Goal: Information Seeking & Learning: Learn about a topic

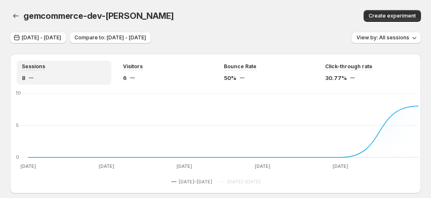
scroll to position [209, 0]
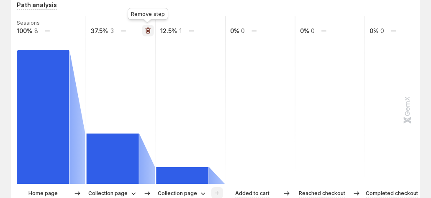
click at [146, 31] on icon "button" at bounding box center [148, 30] width 8 height 8
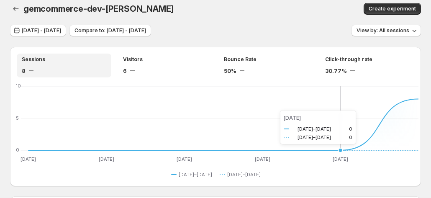
scroll to position [0, 0]
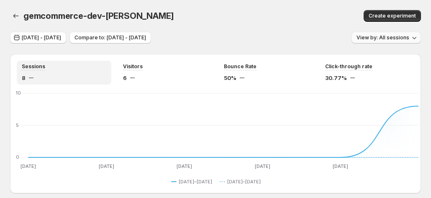
click at [375, 39] on span "View by: All sessions" at bounding box center [383, 37] width 53 height 7
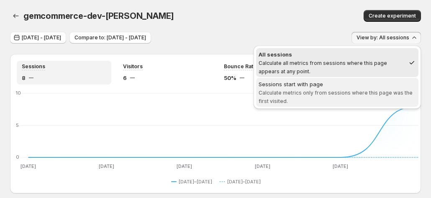
click at [344, 93] on span "Calculate metrics only from sessions where this page was the first visited." at bounding box center [336, 97] width 154 height 15
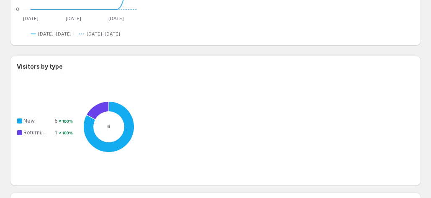
scroll to position [796, 0]
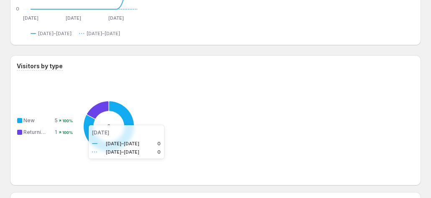
drag, startPoint x: 74, startPoint y: 136, endPoint x: 33, endPoint y: 195, distance: 71.2
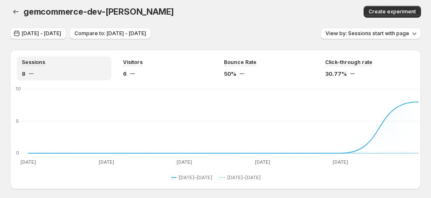
scroll to position [0, 0]
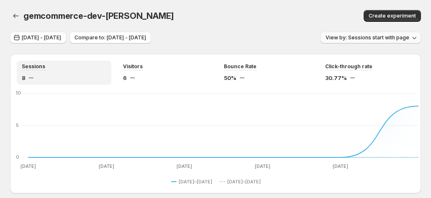
click at [390, 39] on span "View by: Sessions start with page" at bounding box center [368, 37] width 84 height 7
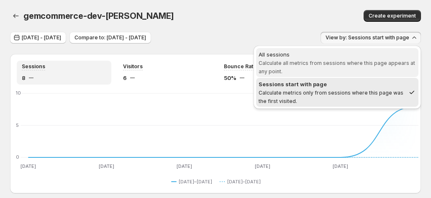
click at [347, 62] on span "Calculate all metrics from sessions where this page appears at any point." at bounding box center [337, 67] width 157 height 15
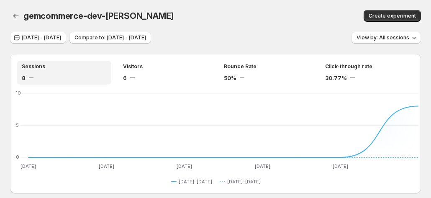
click at [261, 27] on div "gemcommerce-dev-[PERSON_NAME]. This page is ready gemcommerce-dev-[PERSON_NAME]…" at bounding box center [215, 16] width 411 height 32
click at [16, 15] on icon "button" at bounding box center [16, 16] width 8 height 8
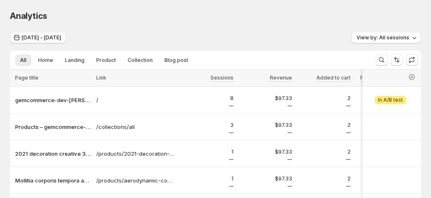
click at [33, 35] on span "[DATE] - [DATE]" at bounding box center [41, 37] width 39 height 7
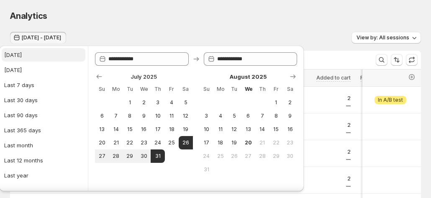
click at [15, 60] on button "[DATE]" at bounding box center [44, 54] width 84 height 13
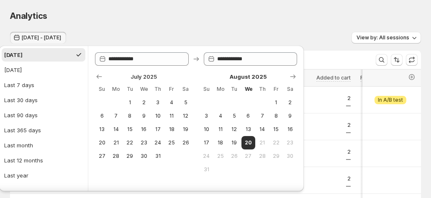
type input "**********"
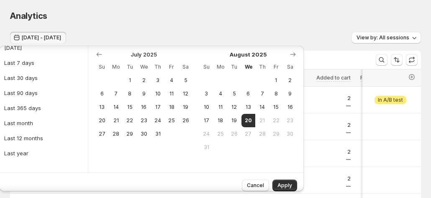
scroll to position [28, 0]
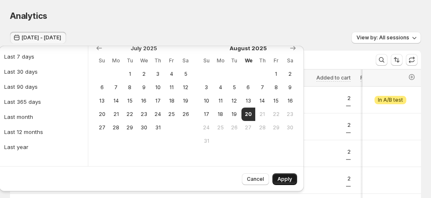
click at [286, 180] on span "Apply" at bounding box center [284, 179] width 15 height 7
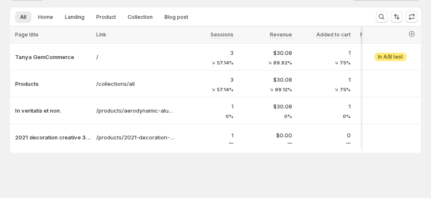
scroll to position [46, 0]
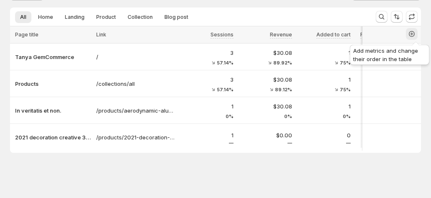
click at [413, 31] on icon "button" at bounding box center [412, 34] width 6 height 6
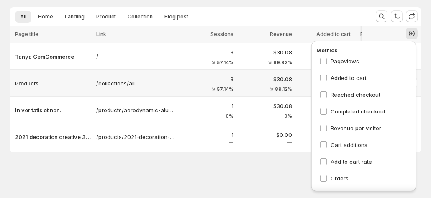
scroll to position [4, 0]
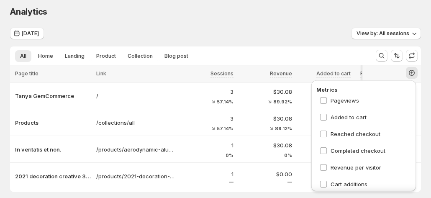
click at [264, 10] on div "Analytics" at bounding box center [215, 12] width 411 height 12
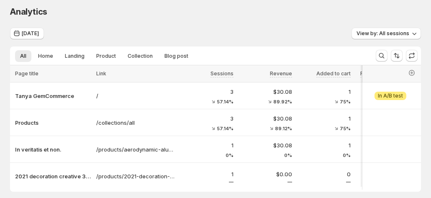
scroll to position [46, 0]
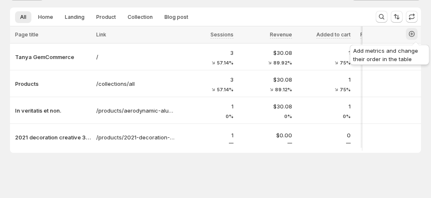
click at [416, 30] on icon "button" at bounding box center [412, 34] width 8 height 8
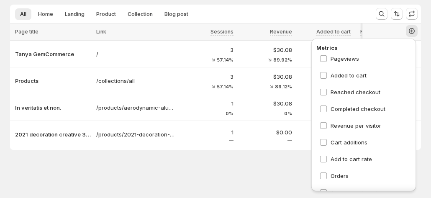
click at [347, 11] on ul "All Home Landing Product Collection Blog post More views" at bounding box center [189, 14] width 352 height 12
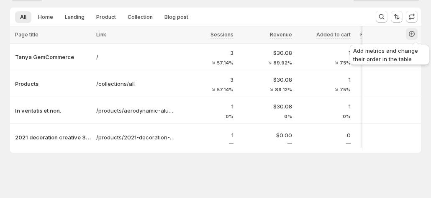
click at [414, 32] on icon "button" at bounding box center [411, 33] width 3 height 3
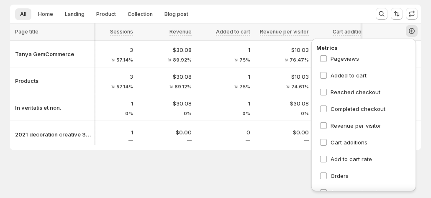
scroll to position [0, 104]
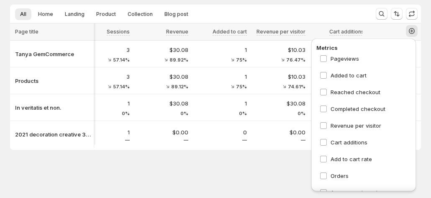
click at [337, 6] on div "All Home Landing Product Collection Blog post More views All Home Landing Produ…" at bounding box center [189, 14] width 359 height 18
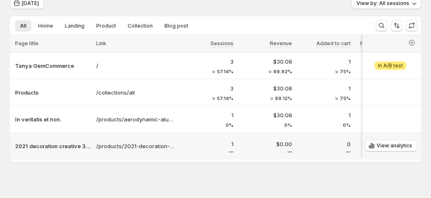
scroll to position [46, 0]
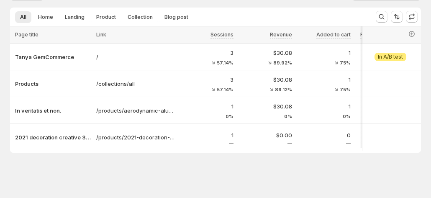
drag, startPoint x: 151, startPoint y: 152, endPoint x: 219, endPoint y: 152, distance: 68.6
click at [219, 152] on div at bounding box center [215, 152] width 411 height 2
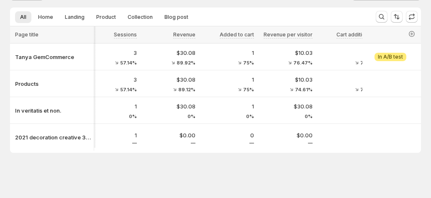
scroll to position [0, 104]
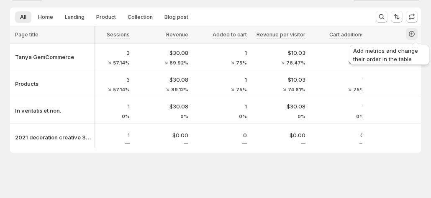
click at [415, 35] on icon "button" at bounding box center [412, 34] width 8 height 8
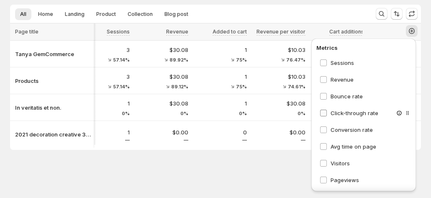
click at [356, 113] on span "Click-through rate" at bounding box center [355, 113] width 48 height 7
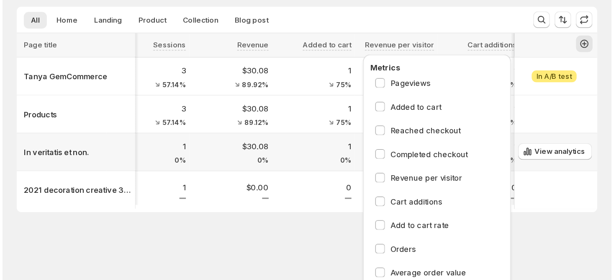
scroll to position [0, 0]
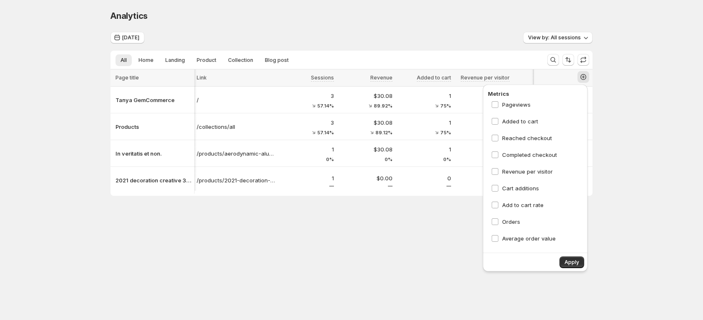
click at [431, 198] on button "Apply" at bounding box center [572, 263] width 25 height 12
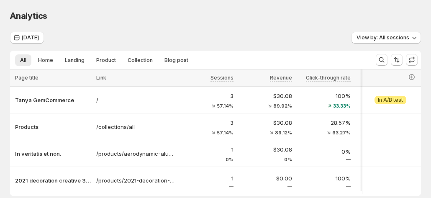
click at [283, 22] on div "Analytics. This page is ready Analytics" at bounding box center [215, 16] width 411 height 32
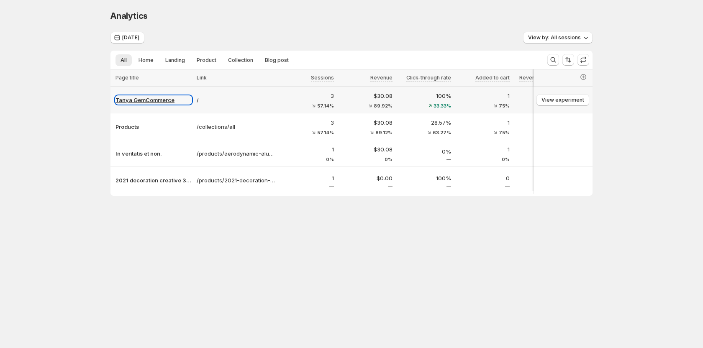
click at [136, 102] on p "Tanya GemCommerce" at bounding box center [154, 100] width 76 height 8
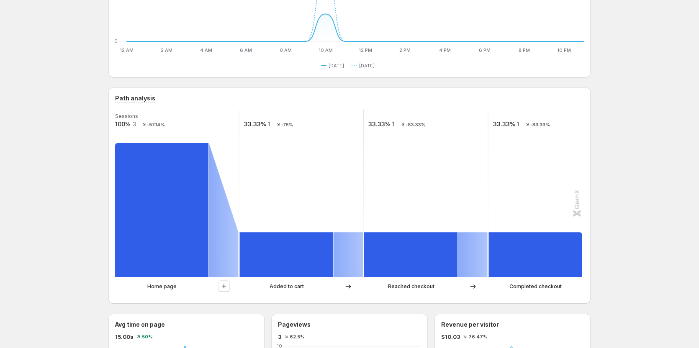
scroll to position [126, 0]
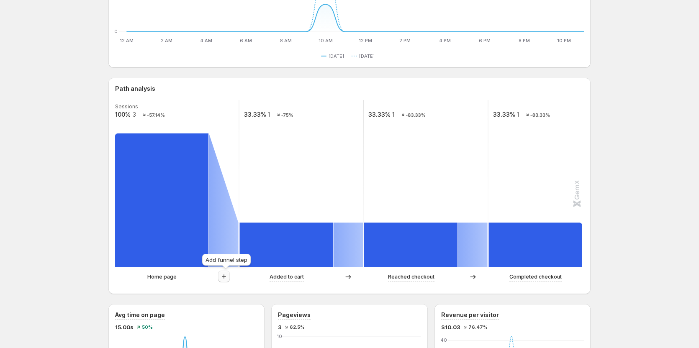
click at [228, 198] on icon "button" at bounding box center [224, 276] width 8 height 8
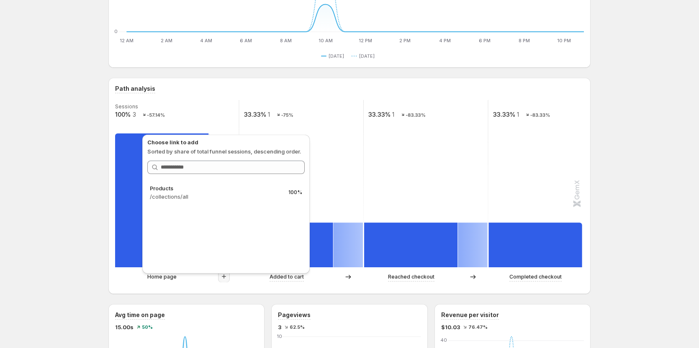
click at [216, 198] on div "Home page Added to cart Reached checkout Completed checkout" at bounding box center [349, 279] width 469 height 17
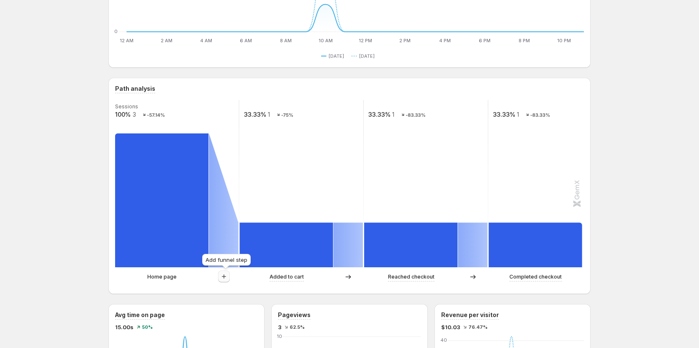
click at [226, 198] on icon "button" at bounding box center [224, 276] width 8 height 8
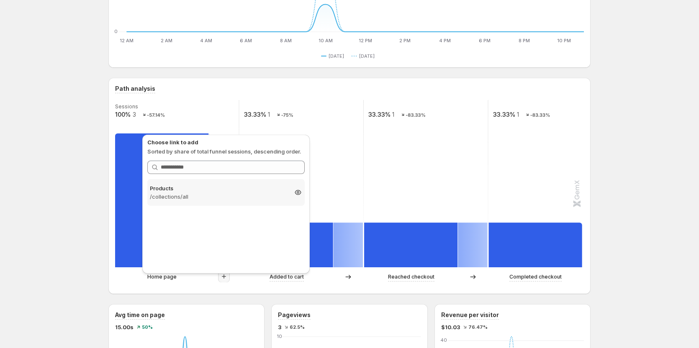
click at [221, 195] on p "/collections/all" at bounding box center [218, 197] width 137 height 8
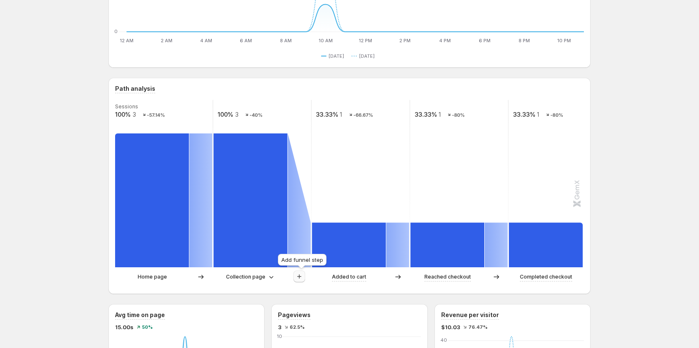
click at [302, 198] on icon "button" at bounding box center [299, 276] width 8 height 8
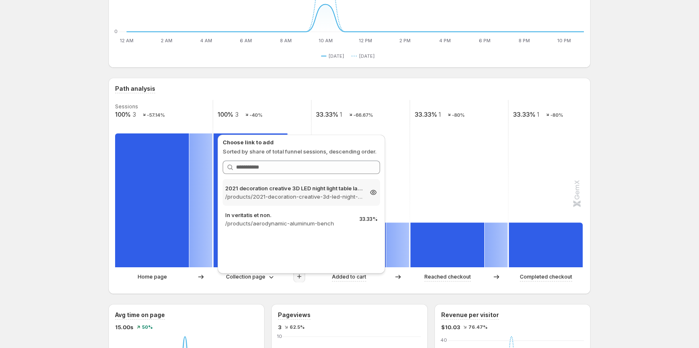
click at [251, 198] on div "2021 decoration creative 3D LED night light table lamp children bedroo /product…" at bounding box center [301, 192] width 157 height 27
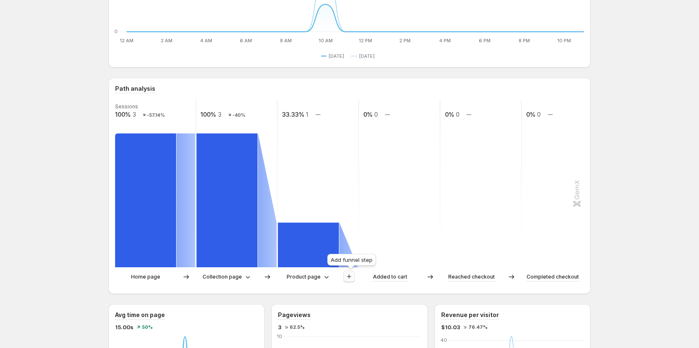
click at [353, 198] on icon "button" at bounding box center [349, 276] width 8 height 8
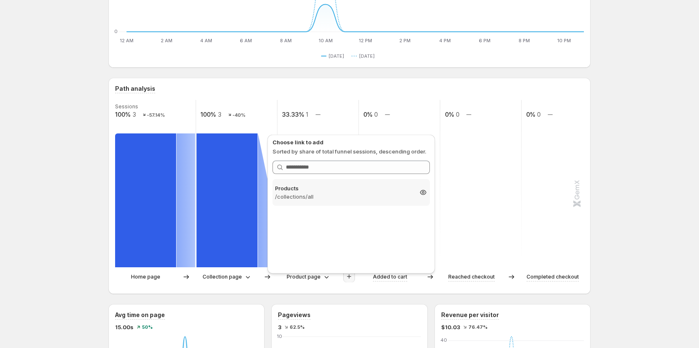
click at [342, 194] on p "/collections/all" at bounding box center [343, 197] width 137 height 8
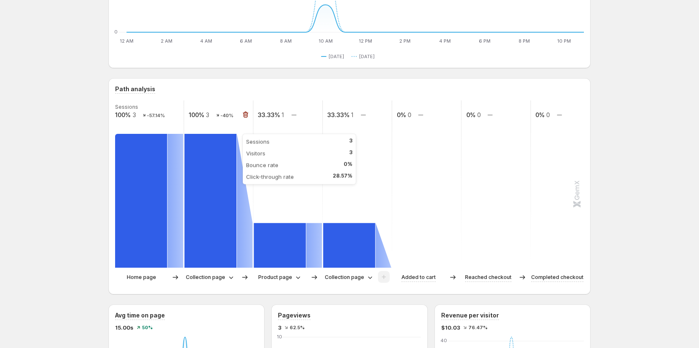
scroll to position [124, 0]
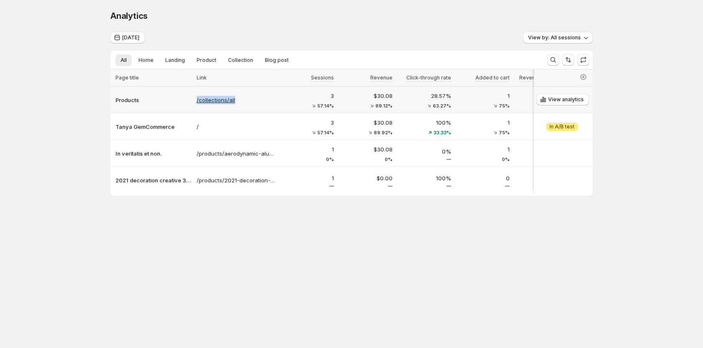
drag, startPoint x: 193, startPoint y: 95, endPoint x: 267, endPoint y: 104, distance: 74.6
click at [267, 104] on tr "Products /collections/all 3 57.14% $30.08 89.12% 28.57% 63.27% 1 75% $10.03 74.…" at bounding box center [399, 100] width 578 height 27
copy tr "/collections/all"
drag, startPoint x: 129, startPoint y: 99, endPoint x: 56, endPoint y: 114, distance: 74.7
click at [56, 114] on div "Analytics. This page is ready Analytics [DATE] View by: All sessions All Home L…" at bounding box center [351, 120] width 703 height 241
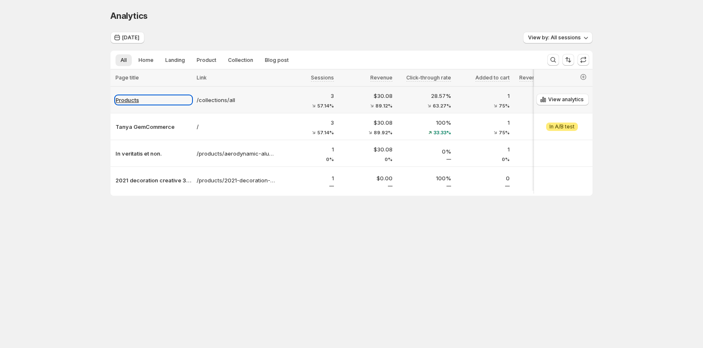
click at [126, 100] on p "Products" at bounding box center [154, 100] width 76 height 8
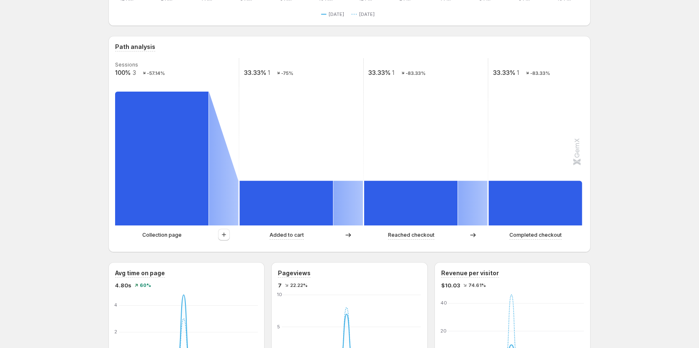
scroll to position [209, 0]
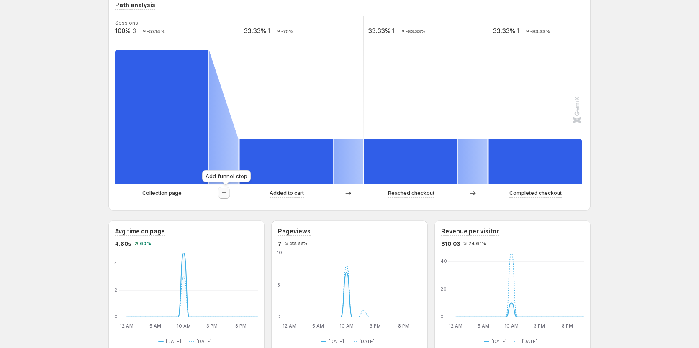
click at [223, 193] on icon "button" at bounding box center [224, 193] width 8 height 8
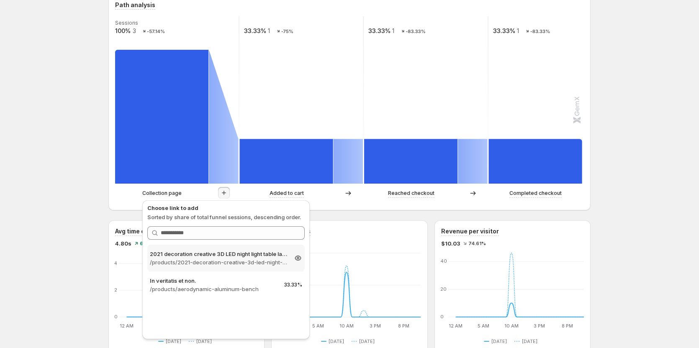
click at [201, 198] on p "/products/2021-decoration-creative-3d-led-night-light-table-lamp-children-bedro…" at bounding box center [218, 262] width 137 height 8
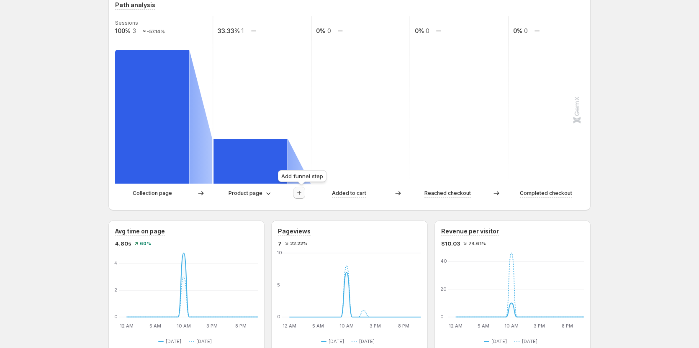
click at [299, 194] on icon "button" at bounding box center [299, 193] width 8 height 8
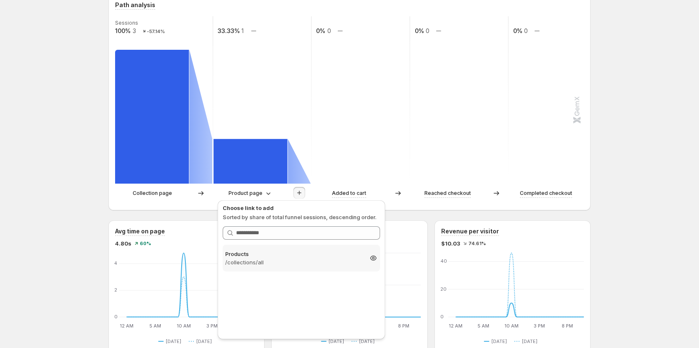
click at [280, 198] on p "/collections/all" at bounding box center [293, 262] width 137 height 8
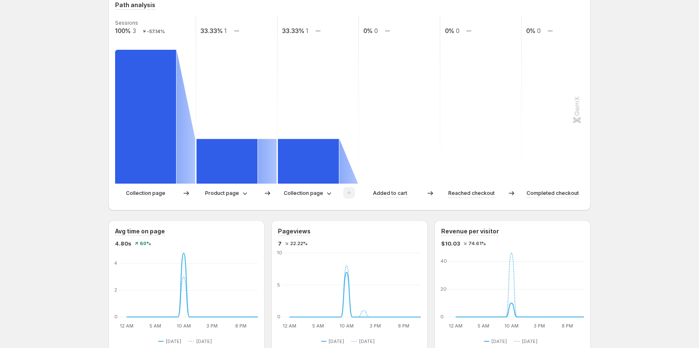
scroll to position [167, 0]
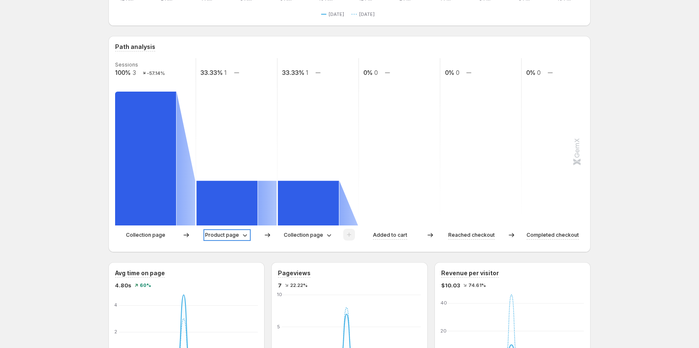
click at [238, 198] on p "Product page" at bounding box center [222, 235] width 34 height 8
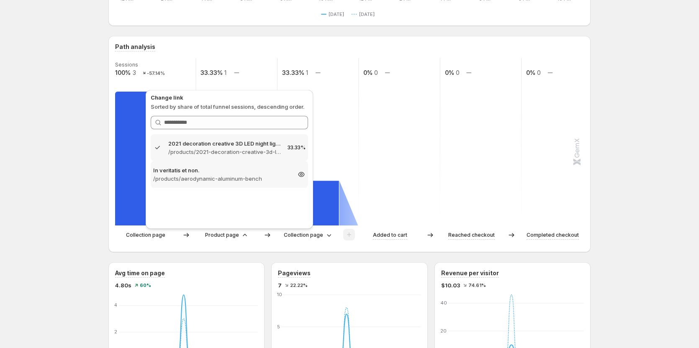
click at [226, 182] on p "/products/aerodynamic-aluminum-bench" at bounding box center [221, 179] width 137 height 8
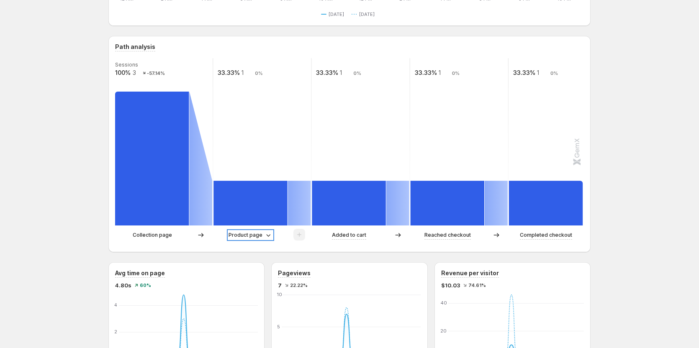
click at [239, 198] on p "Product page" at bounding box center [246, 235] width 34 height 8
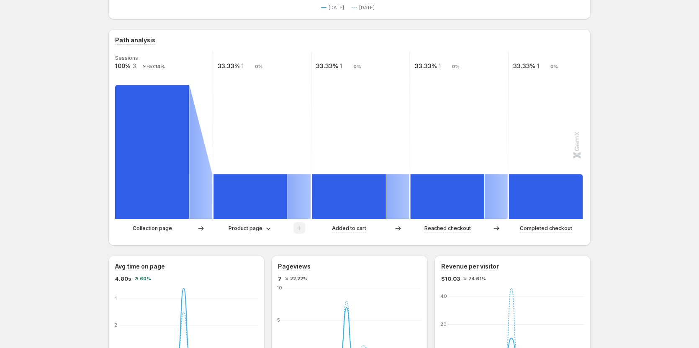
scroll to position [209, 0]
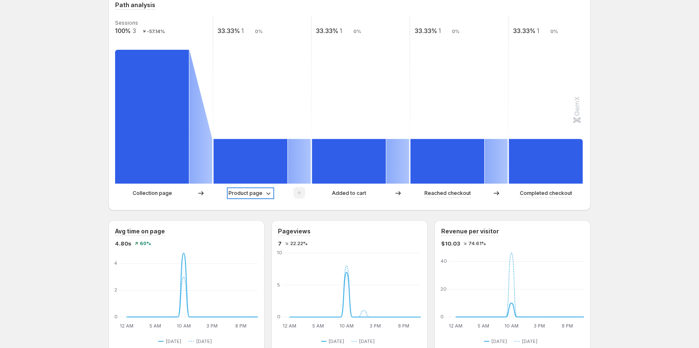
click at [252, 193] on p "Product page" at bounding box center [246, 193] width 34 height 8
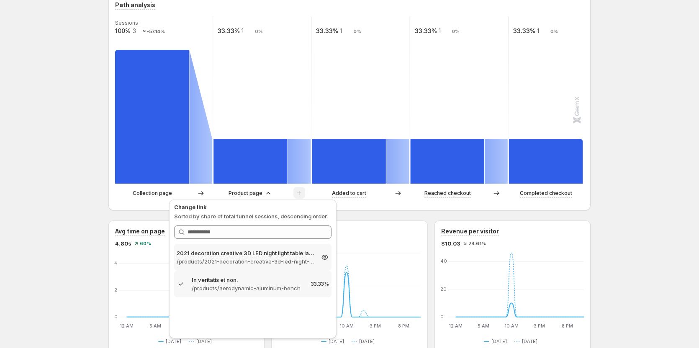
click at [240, 198] on p "2021 decoration creative 3D LED night light table lamp children bedroo" at bounding box center [245, 253] width 137 height 8
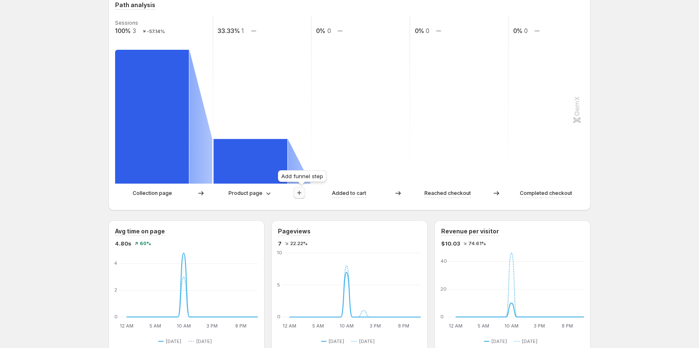
click at [299, 193] on icon "button" at bounding box center [299, 193] width 8 height 8
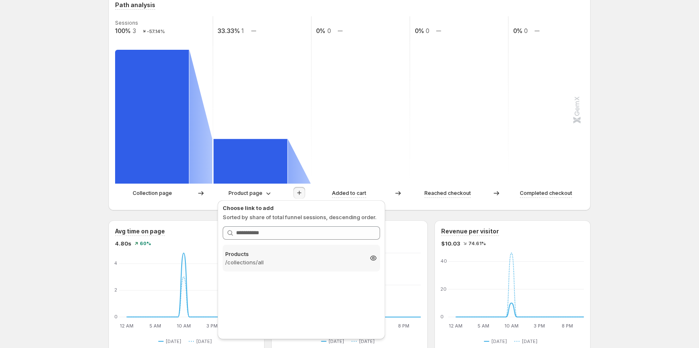
click at [270, 198] on p "/collections/all" at bounding box center [293, 262] width 137 height 8
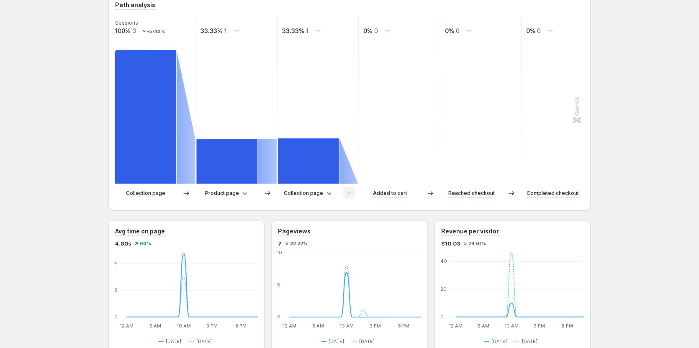
click at [85, 189] on div "Products. This page is ready Products Create experiment [DATE] Compare to: [DAT…" at bounding box center [349, 320] width 699 height 1058
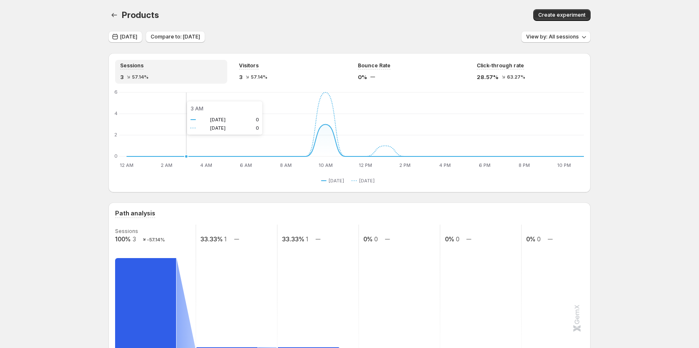
scroll to position [0, 0]
click at [118, 17] on icon "button" at bounding box center [114, 16] width 8 height 8
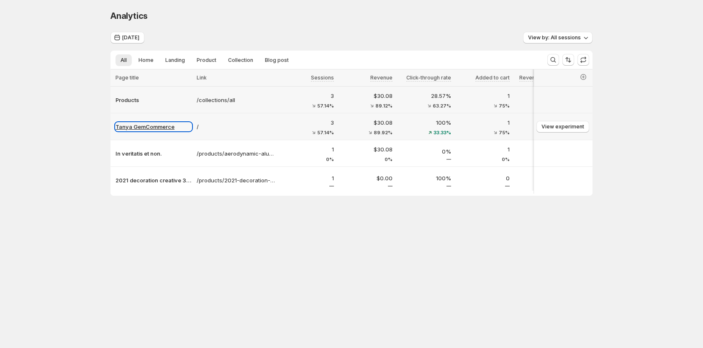
click at [157, 125] on p "Tanya GemCommerce" at bounding box center [154, 127] width 76 height 8
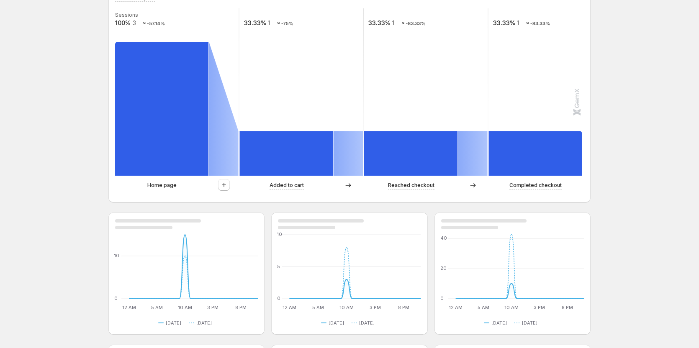
scroll to position [209, 0]
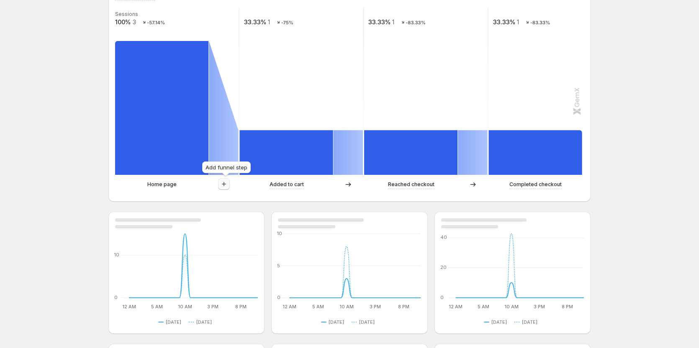
click at [227, 185] on icon "button" at bounding box center [224, 184] width 8 height 8
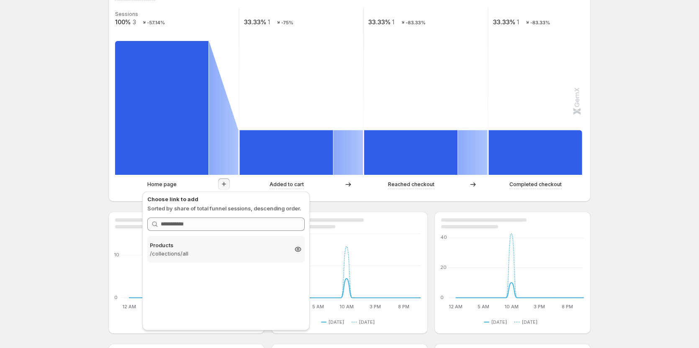
scroll to position [241, 0]
click at [188, 198] on p "/collections/all" at bounding box center [218, 253] width 137 height 8
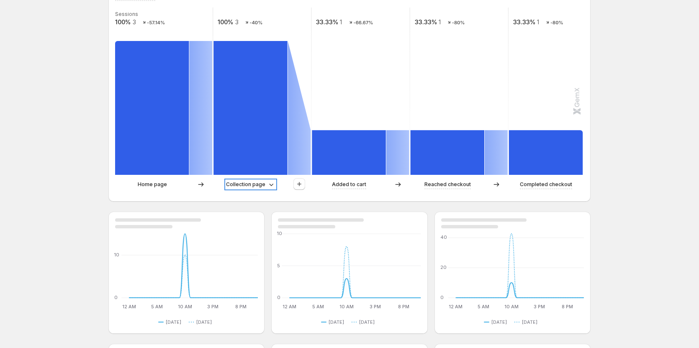
click at [247, 186] on p "Collection page" at bounding box center [245, 184] width 39 height 8
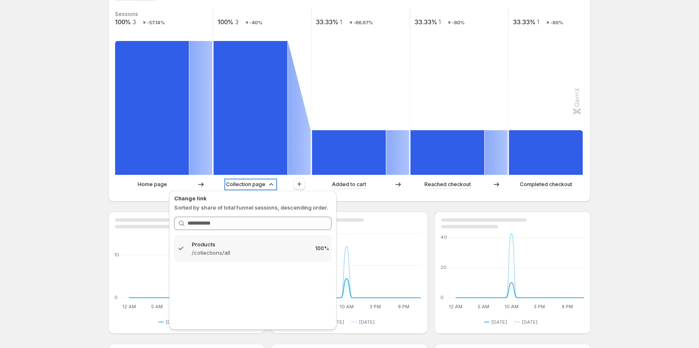
click at [247, 186] on p "Collection page" at bounding box center [245, 184] width 39 height 8
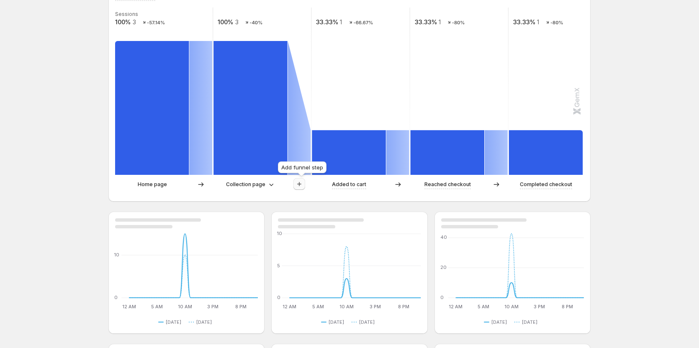
click at [301, 185] on icon "button" at bounding box center [299, 184] width 4 height 4
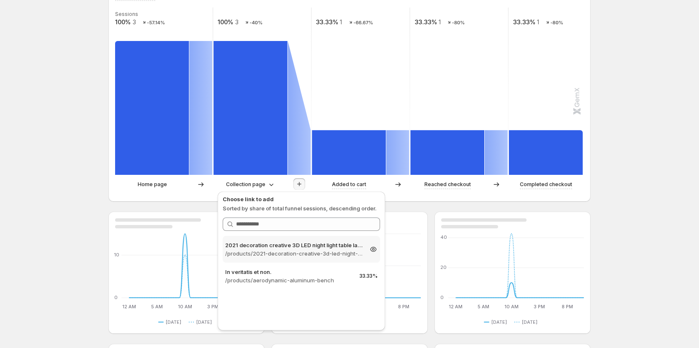
click at [263, 198] on p "2021 decoration creative 3D LED night light table lamp children bedroo" at bounding box center [293, 245] width 137 height 8
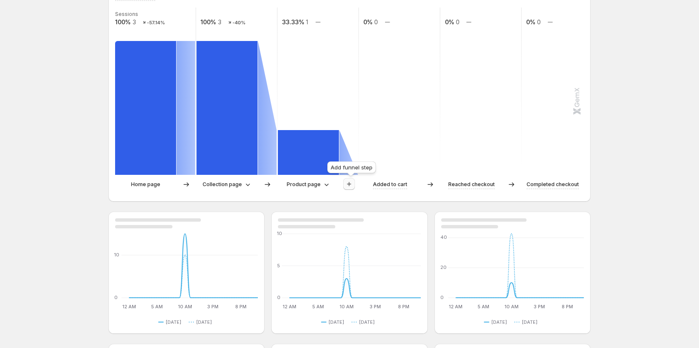
click at [350, 183] on icon "button" at bounding box center [349, 184] width 8 height 8
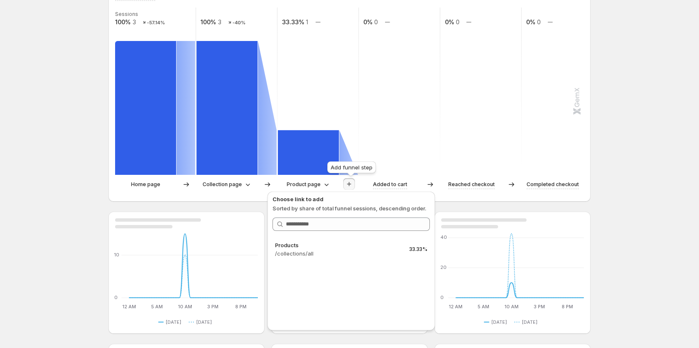
click at [350, 183] on icon "button" at bounding box center [349, 184] width 8 height 8
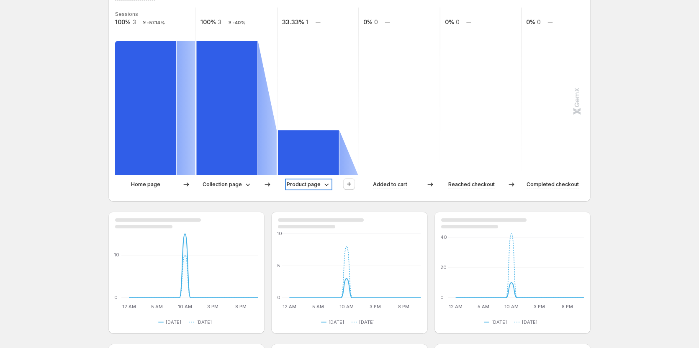
click at [323, 183] on div "Product page" at bounding box center [309, 184] width 44 height 8
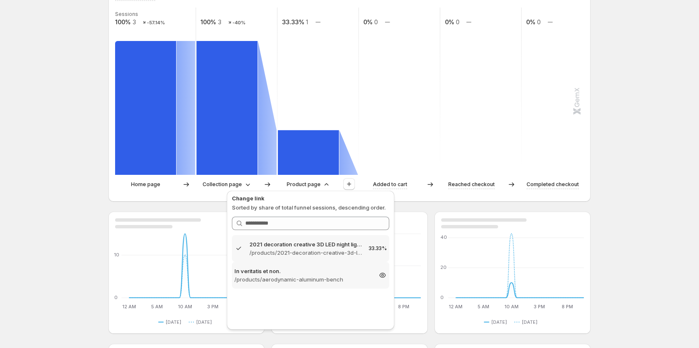
click at [308, 198] on p "In veritatis et non." at bounding box center [302, 271] width 137 height 8
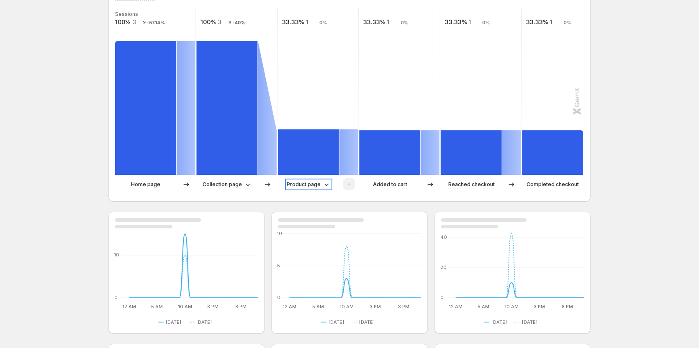
click at [312, 186] on p "Product page" at bounding box center [304, 184] width 34 height 8
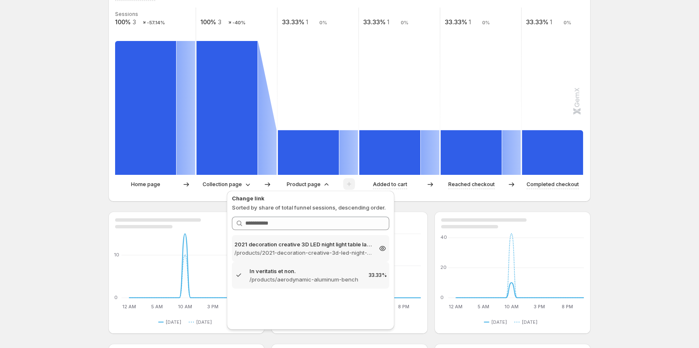
click at [289, 198] on p "2021 decoration creative 3D LED night light table lamp children bedroo" at bounding box center [302, 244] width 137 height 8
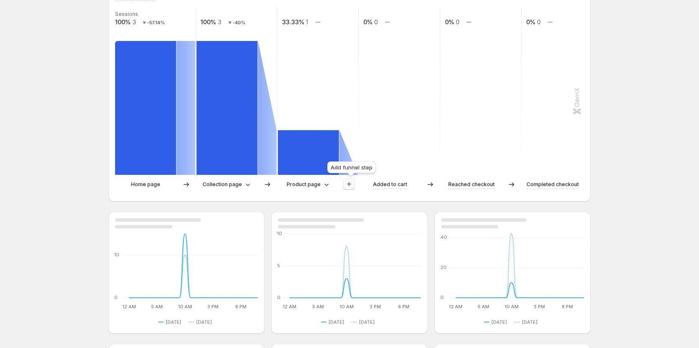
click at [348, 184] on icon "button" at bounding box center [349, 184] width 8 height 8
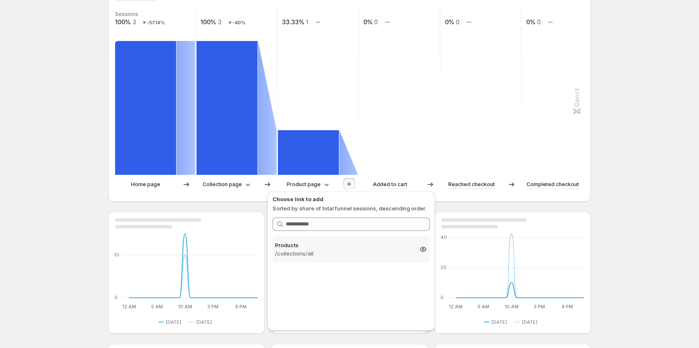
click at [317, 198] on p "Products" at bounding box center [343, 245] width 137 height 8
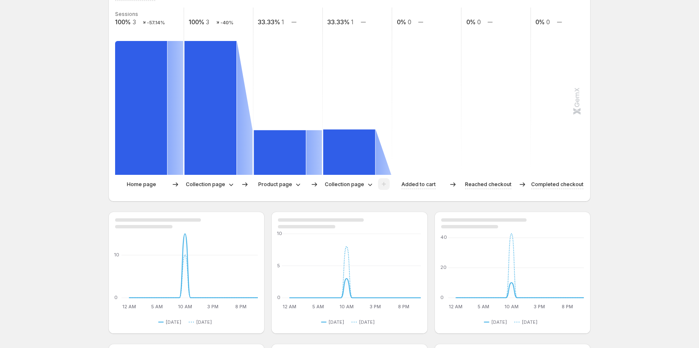
click at [45, 140] on div "Create experiment [DATE] Compare to: [DATE] View by: All sessions Data needs so…" at bounding box center [349, 261] width 699 height 1005
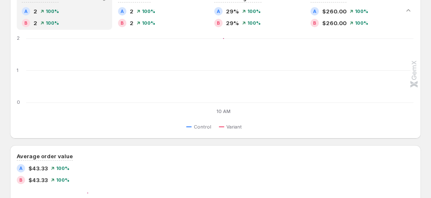
scroll to position [126, 0]
